Goal: Obtain resource: Download file/media

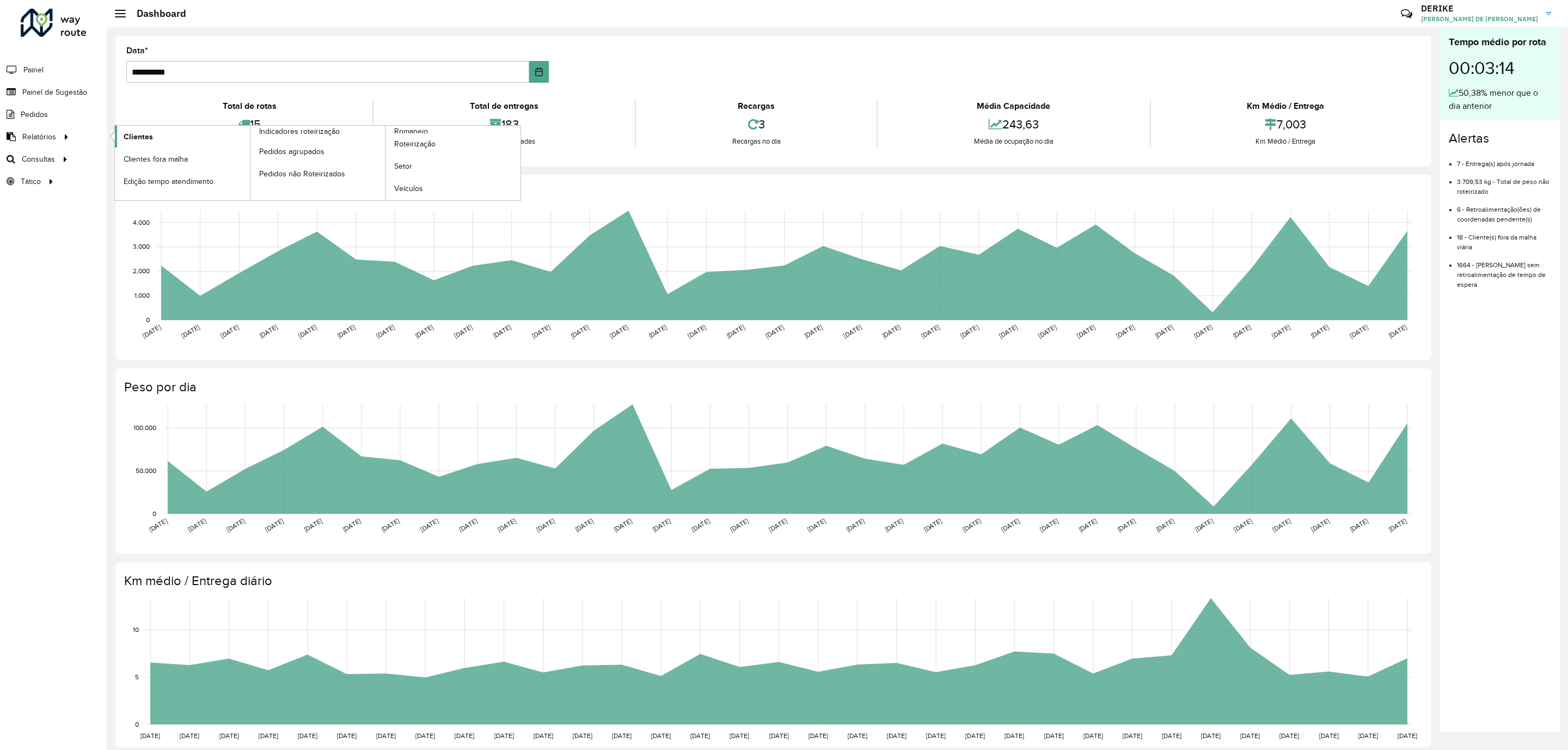
click at [134, 133] on span "Clientes" at bounding box center [138, 137] width 29 height 12
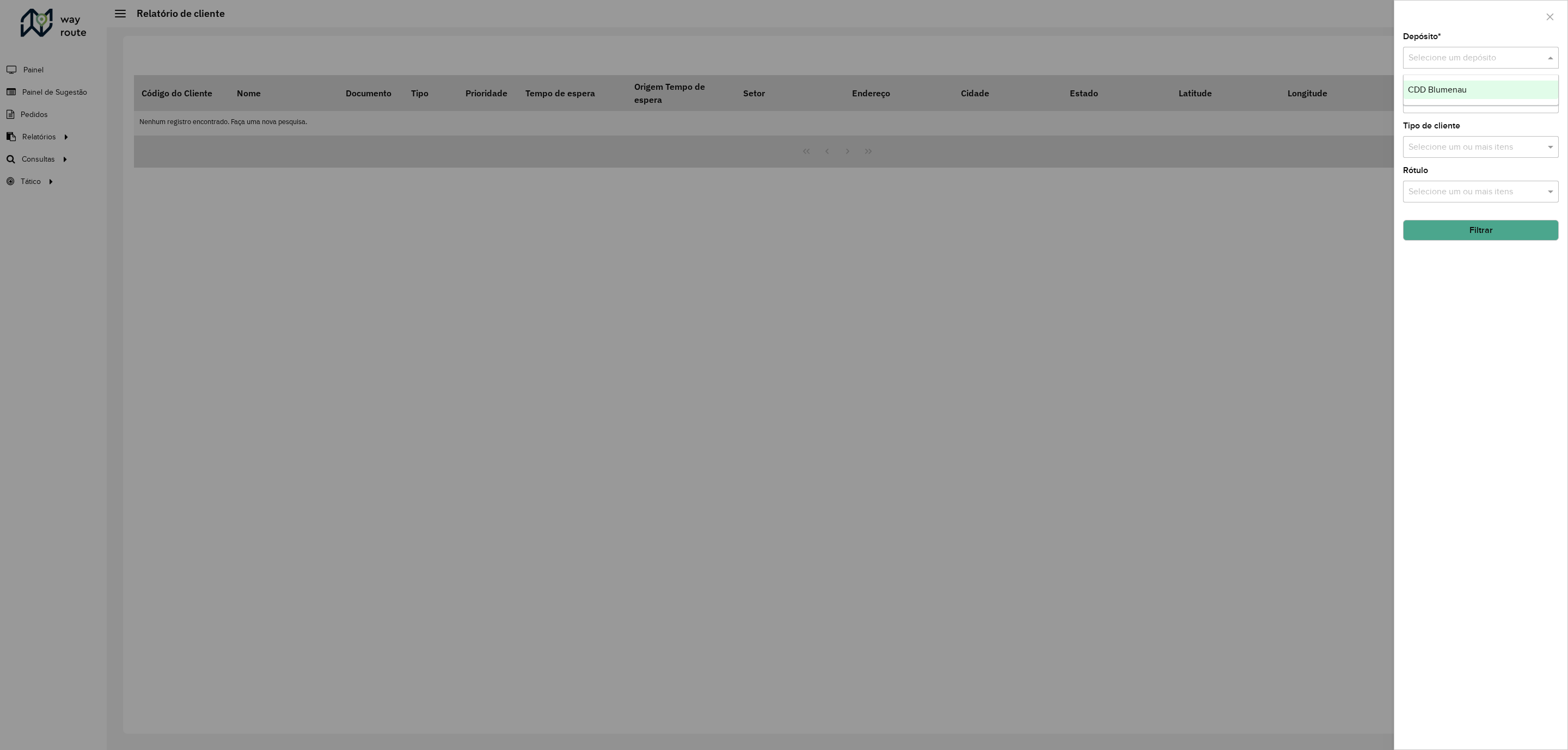
click at [1446, 62] on input "text" at bounding box center [1470, 58] width 123 height 13
click at [1446, 90] on span "CDD Blumenau" at bounding box center [1438, 89] width 59 height 9
click at [1488, 238] on button "Filtrar" at bounding box center [1480, 229] width 155 height 21
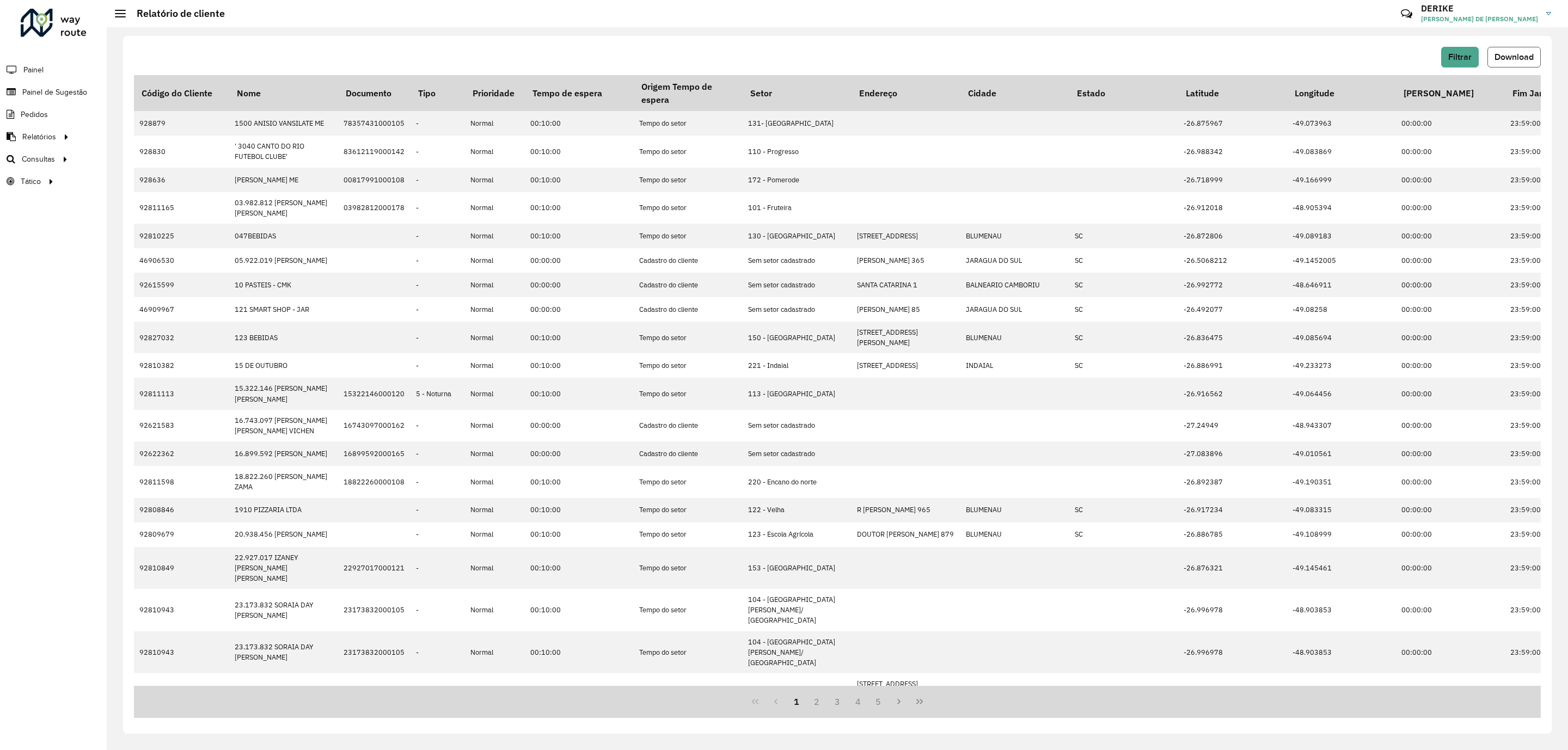
click at [1505, 54] on span "Download" at bounding box center [1514, 56] width 39 height 9
